Goal: Information Seeking & Learning: Learn about a topic

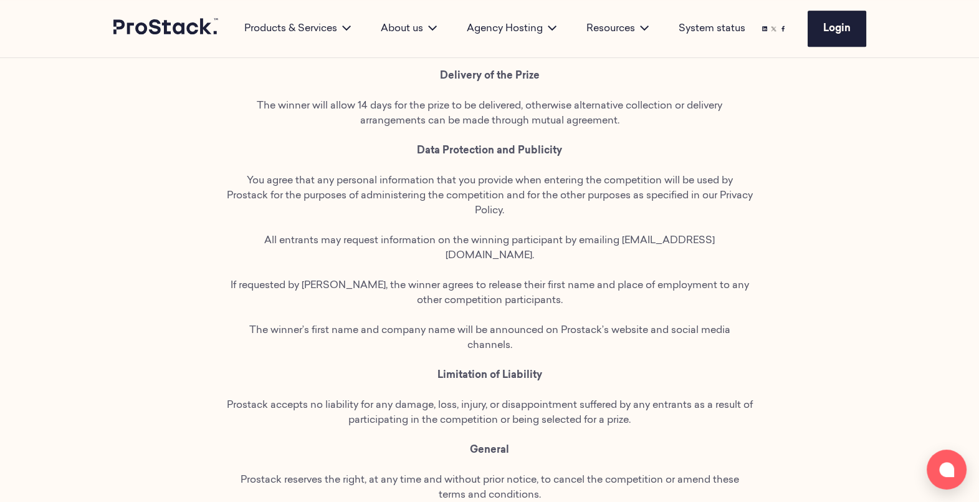
scroll to position [1421, 0]
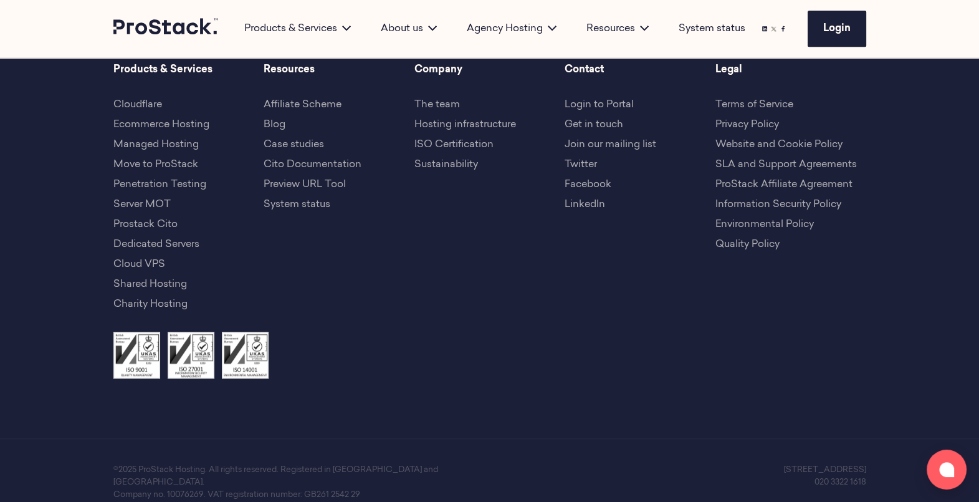
click at [749, 199] on link "Information Security Policy" at bounding box center [779, 204] width 126 height 10
